Goal: Task Accomplishment & Management: Manage account settings

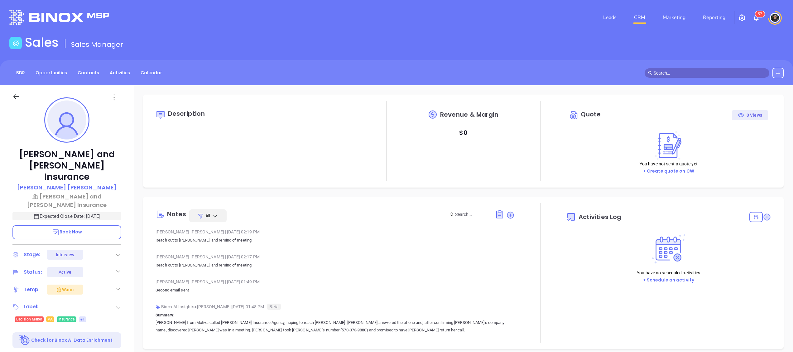
type input "[DATE]"
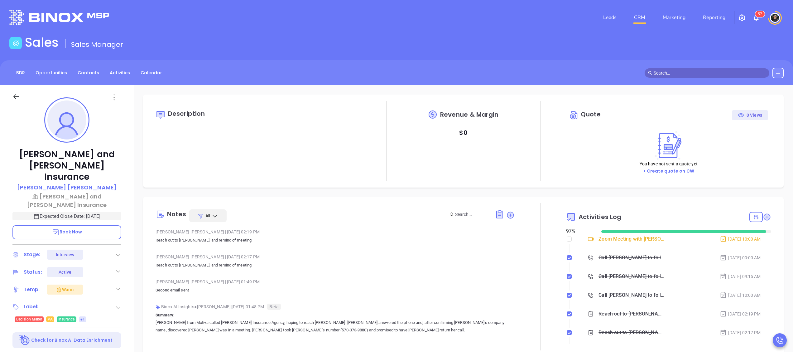
scroll to position [62, 0]
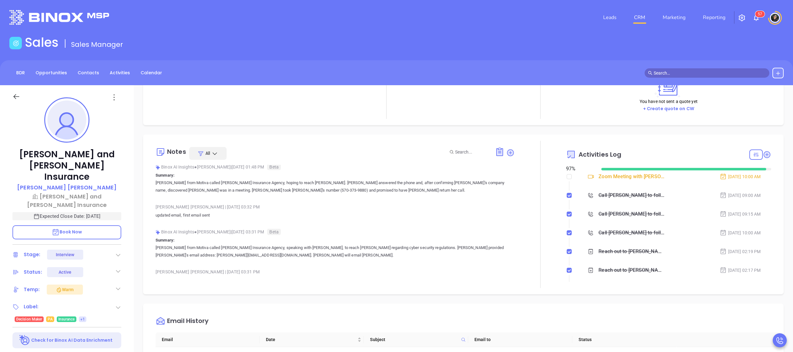
type input "[PERSON_NAME]"
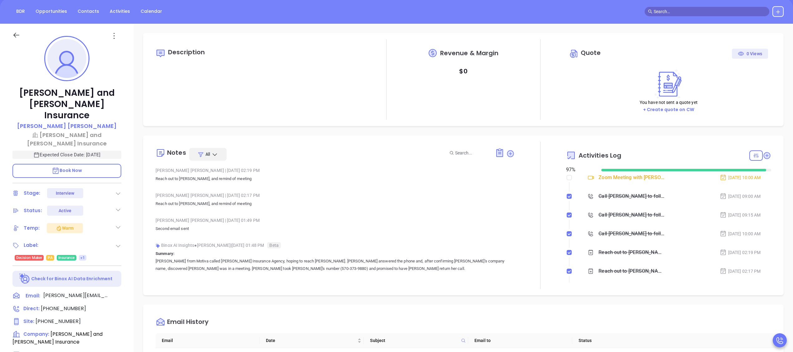
scroll to position [173, 0]
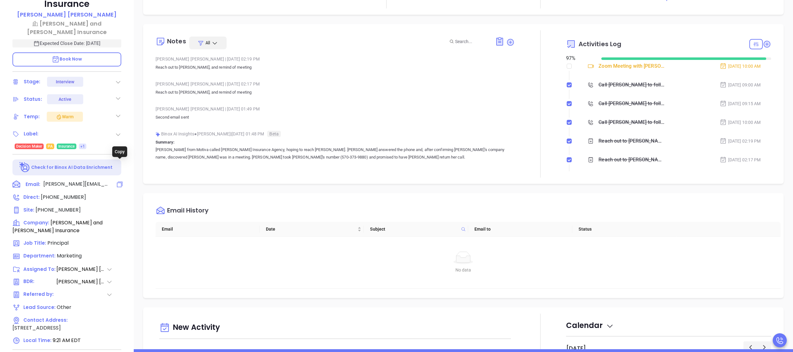
click at [119, 181] on icon at bounding box center [119, 184] width 7 height 7
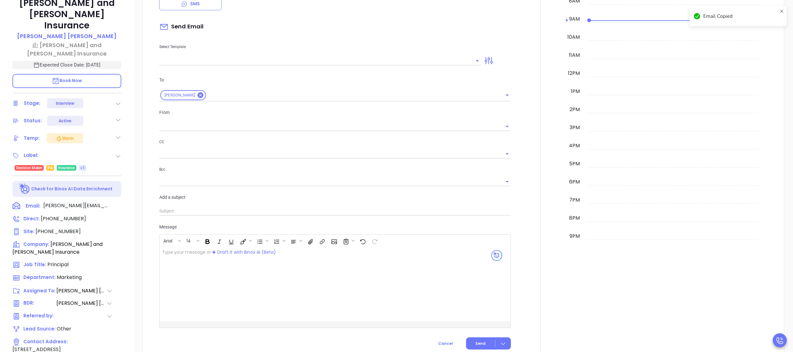
scroll to position [85, 0]
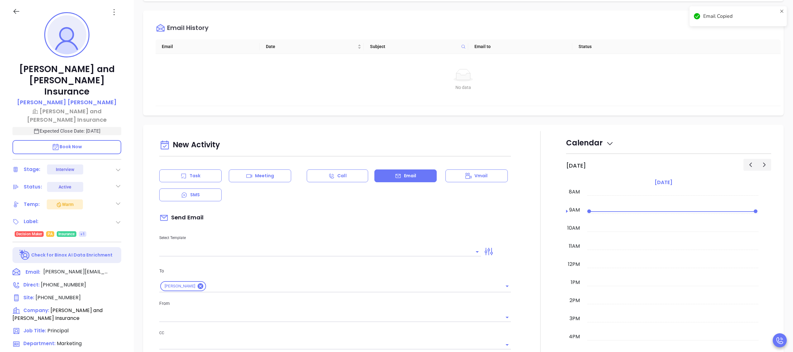
type input "[PERSON_NAME]"
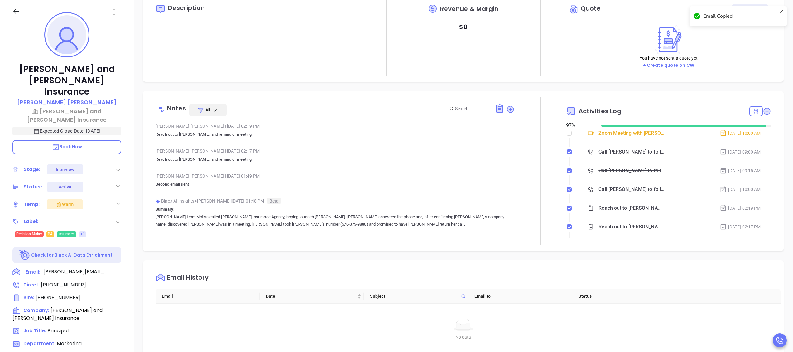
scroll to position [0, 0]
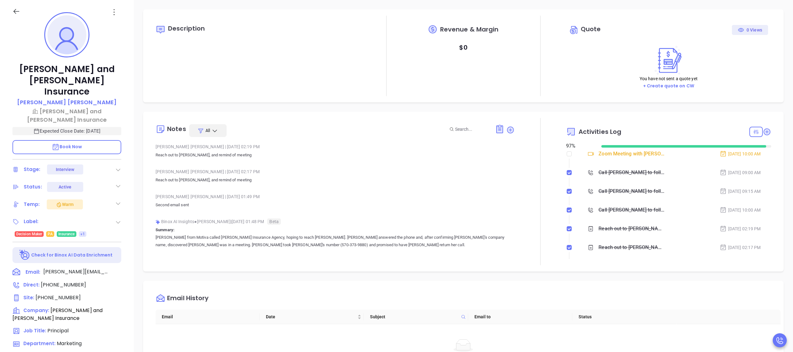
click at [515, 126] on div at bounding box center [540, 191] width 51 height 147
click at [508, 129] on icon at bounding box center [510, 129] width 7 height 7
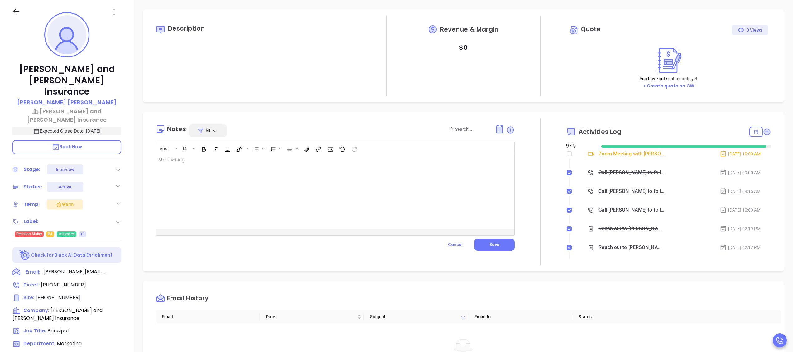
click at [374, 171] on div at bounding box center [322, 191] width 333 height 75
click at [496, 242] on button "Save" at bounding box center [494, 245] width 41 height 12
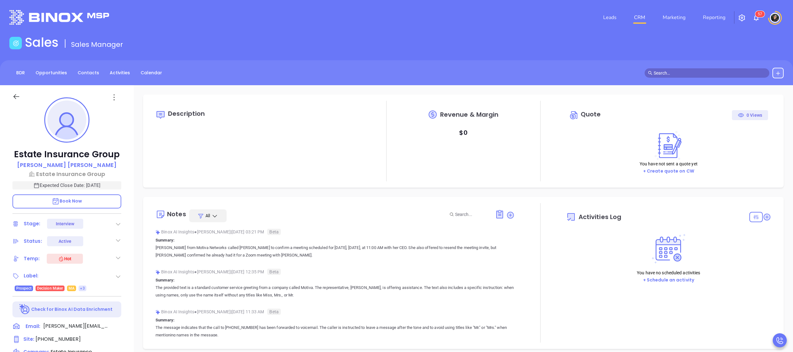
type input "[DATE]"
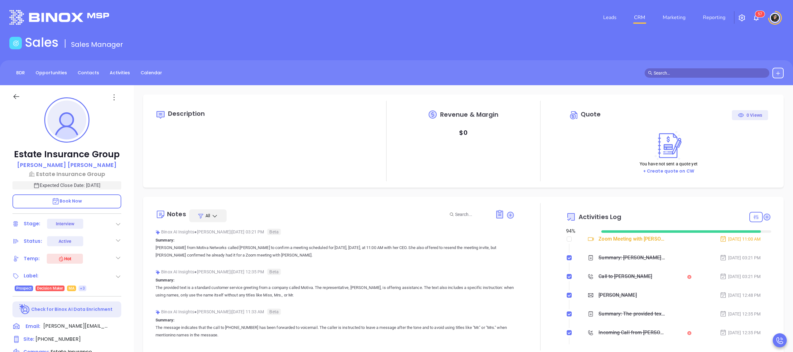
scroll to position [145, 0]
type input "[PERSON_NAME]"
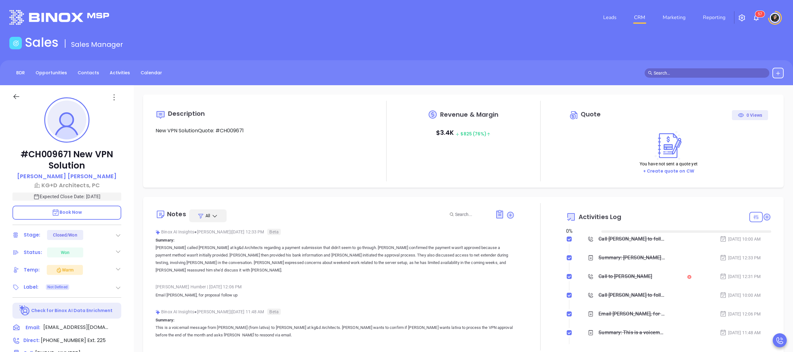
type input "[DATE]"
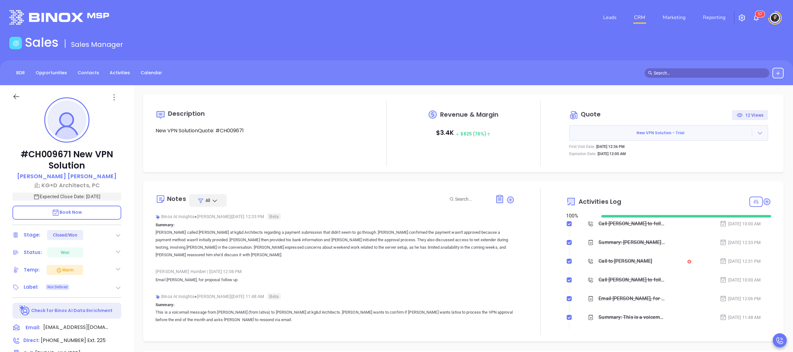
type input "[PERSON_NAME]"
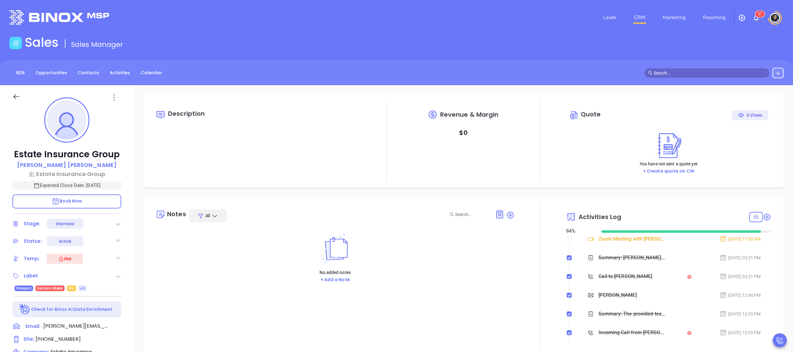
type input "[DATE]"
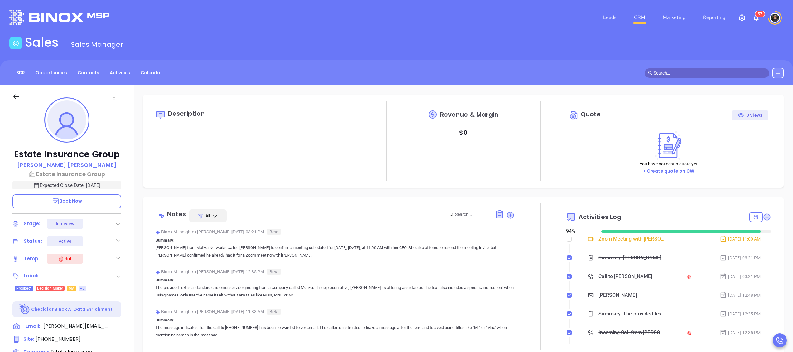
type input "[PERSON_NAME]"
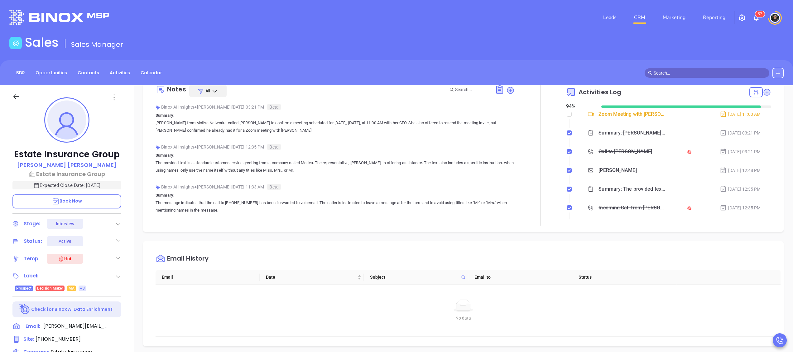
scroll to position [62, 0]
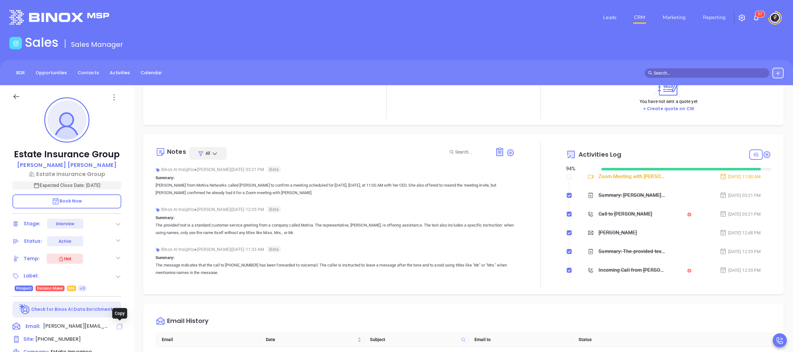
click at [120, 324] on icon at bounding box center [120, 326] width 6 height 6
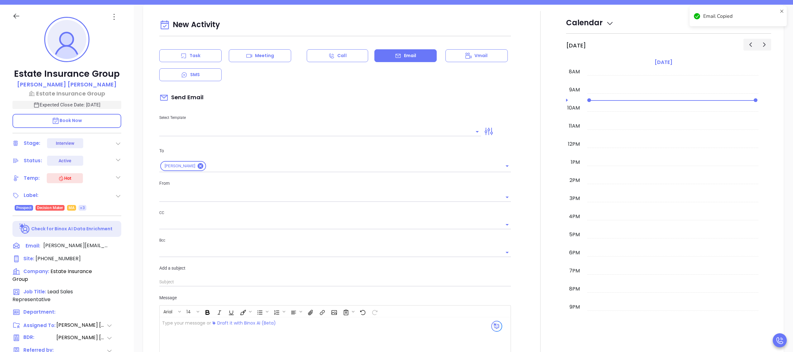
scroll to position [85, 0]
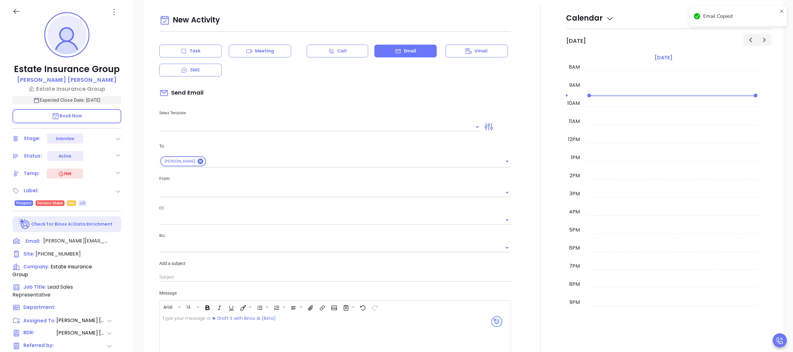
type input "[PERSON_NAME]"
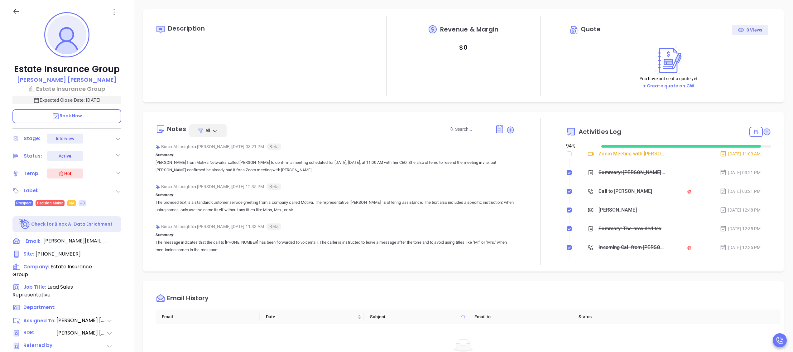
scroll to position [0, 0]
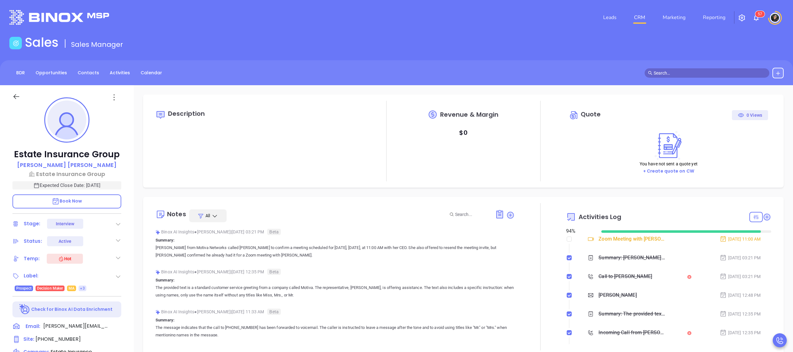
click at [515, 213] on div at bounding box center [540, 276] width 51 height 147
click at [508, 215] on icon at bounding box center [510, 214] width 7 height 7
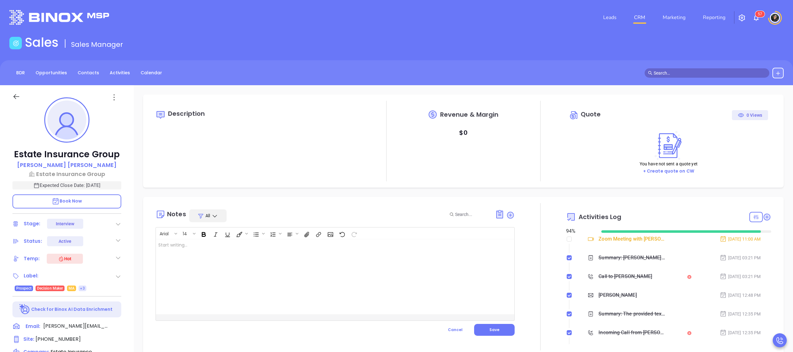
click at [428, 250] on div at bounding box center [322, 276] width 333 height 75
click at [499, 330] on button "Save" at bounding box center [494, 330] width 41 height 12
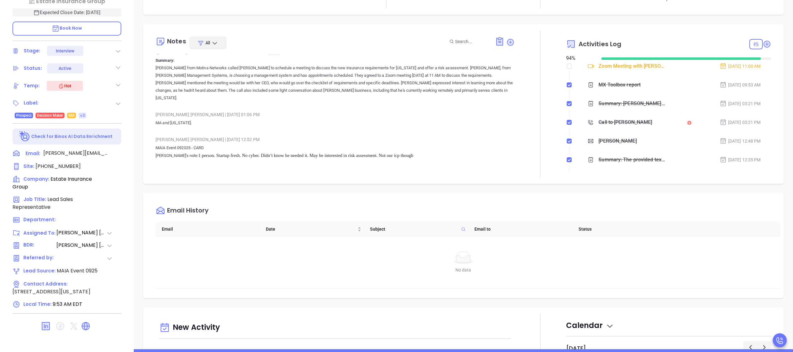
click at [207, 157] on span "1 person. Startup fresh. No cyber. Didn’t know he needed it. May be interested …" at bounding box center [305, 155] width 215 height 5
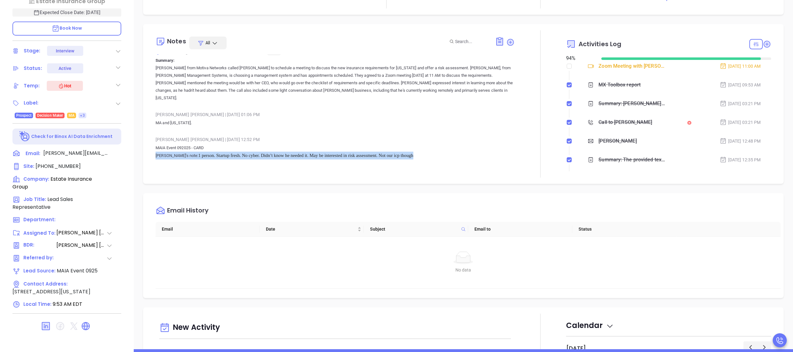
click at [207, 157] on span "1 person. Startup fresh. No cyber. Didn’t know he needed it. May be interested …" at bounding box center [305, 155] width 215 height 5
copy p "Megan's note: 1 person. Startup fresh. No cyber. Didn’t know he needed it. May …"
click at [210, 153] on span "1 person. Startup fresh. No cyber. Didn’t know he needed it. May be interested …" at bounding box center [305, 155] width 215 height 5
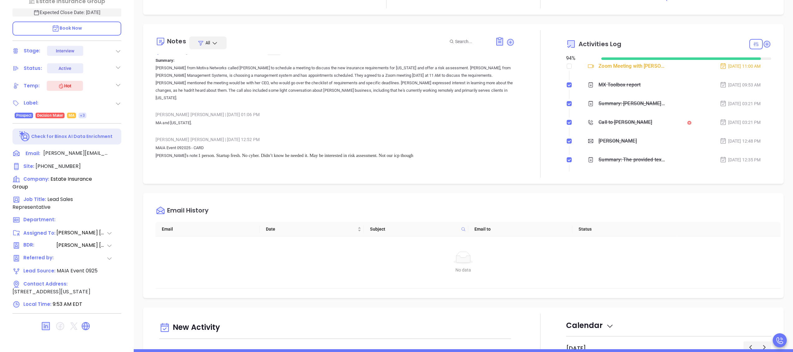
click at [198, 153] on span "1 person. Startup fresh. No cyber. Didn’t know he needed it. May be interested …" at bounding box center [305, 155] width 215 height 5
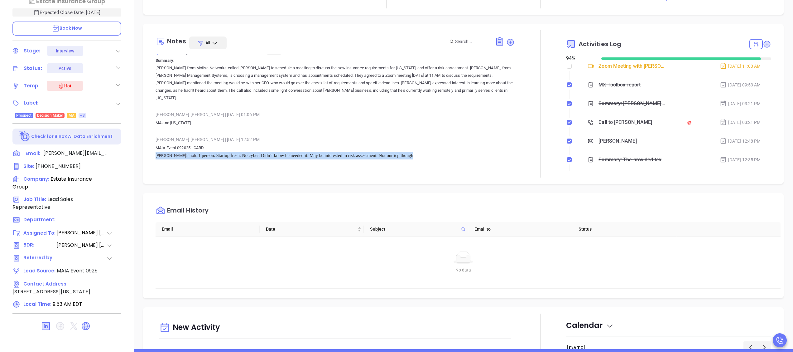
click at [198, 153] on span "1 person. Startup fresh. No cyber. Didn’t know he needed it. May be interested …" at bounding box center [305, 155] width 215 height 5
copy p "Megan's note: 1 person. Startup fresh. No cyber. Didn’t know he needed it. May …"
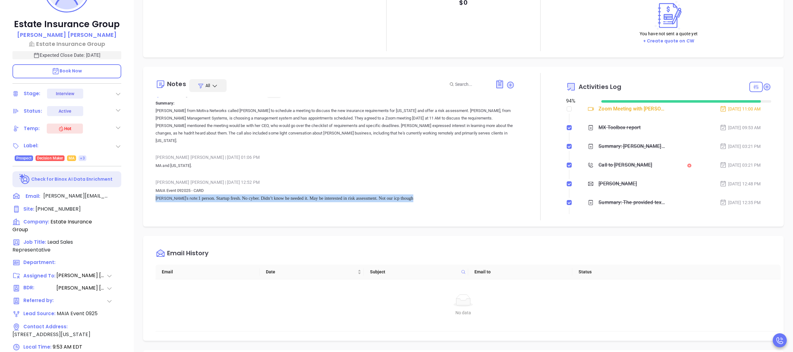
scroll to position [110, 0]
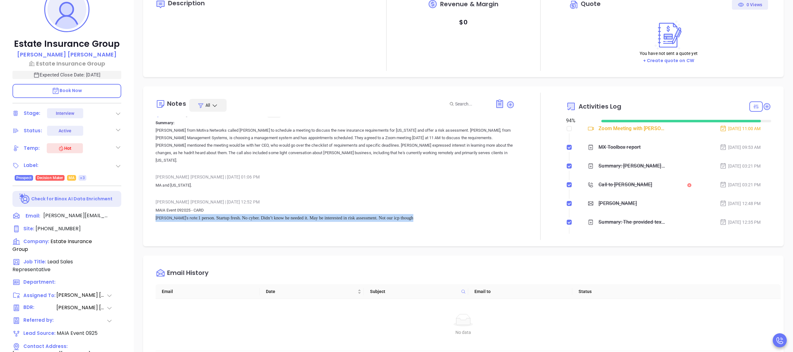
click at [472, 214] on p "MAIA Event 092025 - CARD Megan's note: 1 person. Startup fresh. No cyber. Didn’…" at bounding box center [335, 213] width 359 height 15
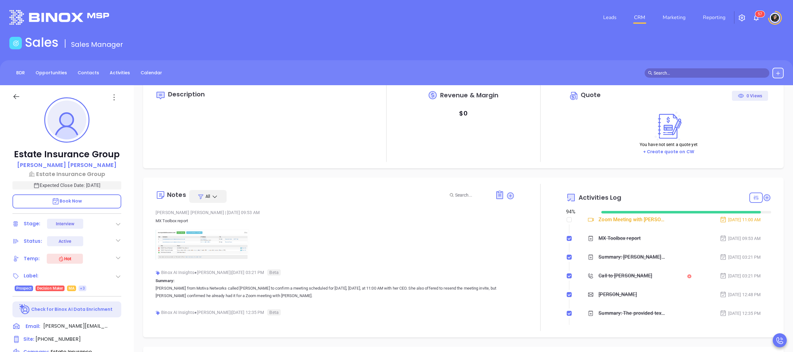
scroll to position [0, 0]
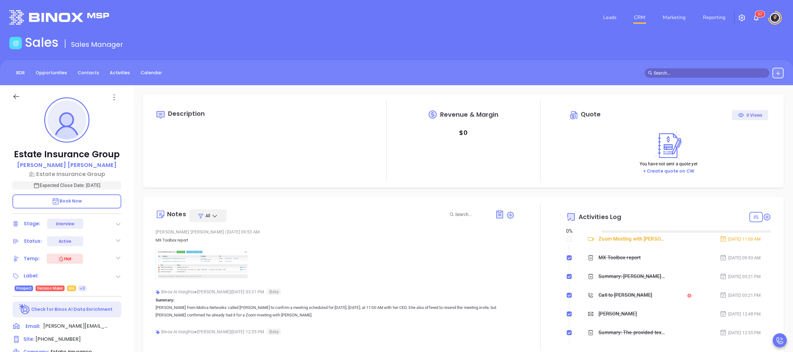
type input "[DATE]"
type input "[PERSON_NAME]"
